Goal: Find contact information: Find contact information

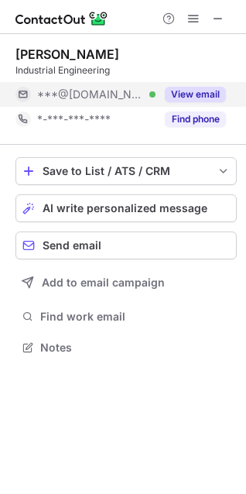
scroll to position [7, 7]
click at [192, 95] on button "View email" at bounding box center [195, 94] width 61 height 15
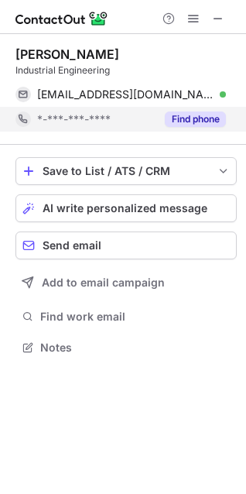
click at [188, 115] on button "Find phone" at bounding box center [195, 118] width 61 height 15
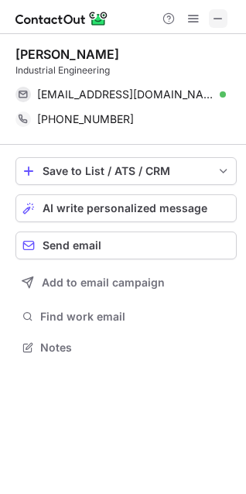
click at [221, 17] on span at bounding box center [218, 18] width 12 height 12
click at [227, 15] on button at bounding box center [218, 18] width 19 height 19
